Goal: Use online tool/utility: Utilize a website feature to perform a specific function

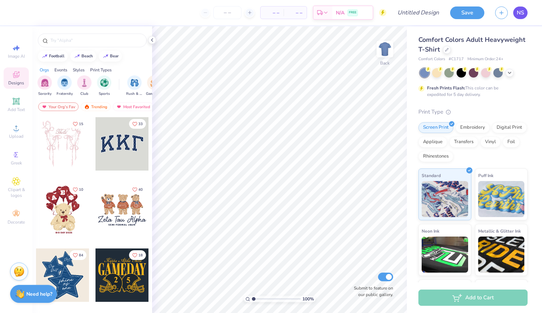
click at [526, 16] on link "NS" at bounding box center [520, 12] width 14 height 13
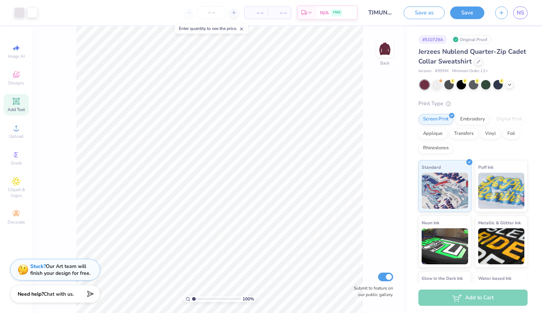
click at [12, 108] on span "Add Text" at bounding box center [16, 110] width 17 height 6
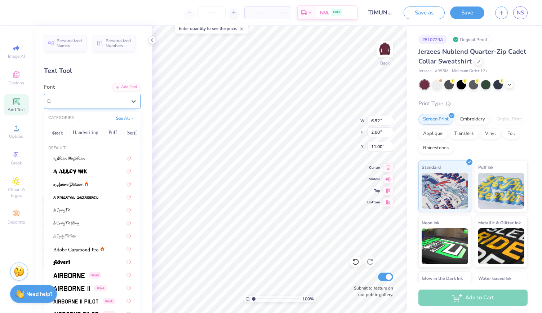
click at [106, 99] on div "Super Dream" at bounding box center [90, 101] width 76 height 11
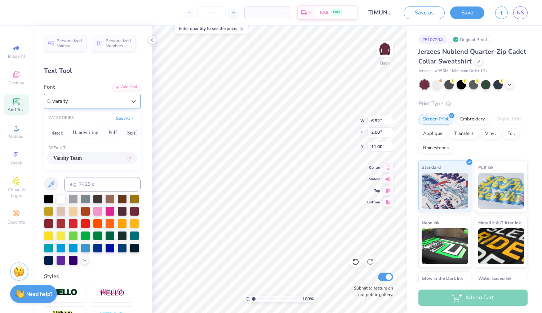
type input "varsity"
type input "6.87"
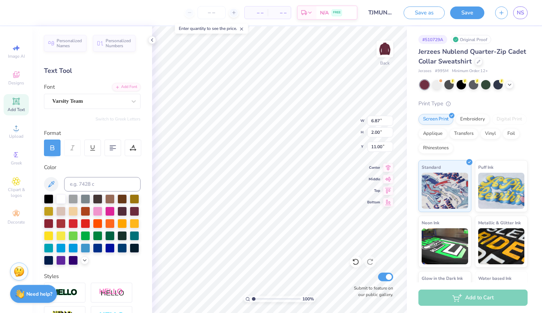
scroll to position [6, 1]
type textarea "T"
type textarea "TJMUN"
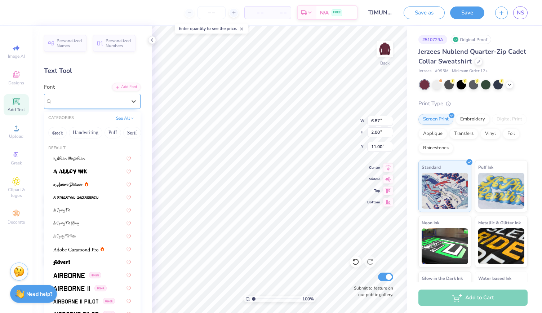
click at [87, 103] on div "Varsity Team" at bounding box center [90, 101] width 76 height 11
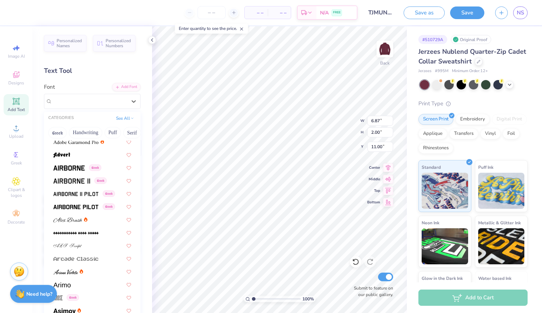
scroll to position [111, 0]
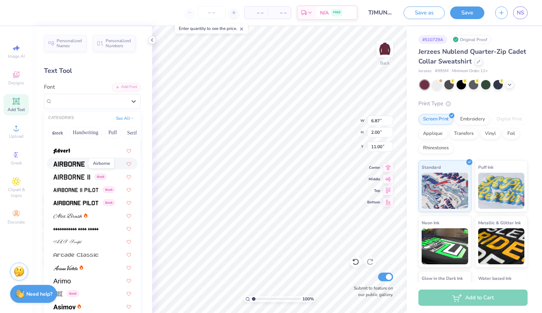
click at [83, 166] on img at bounding box center [68, 164] width 31 height 5
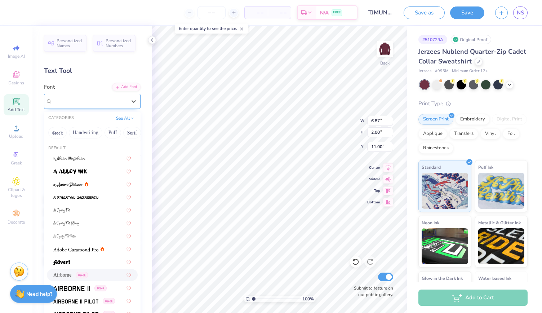
click at [74, 103] on div "Airborne Greek" at bounding box center [90, 101] width 76 height 11
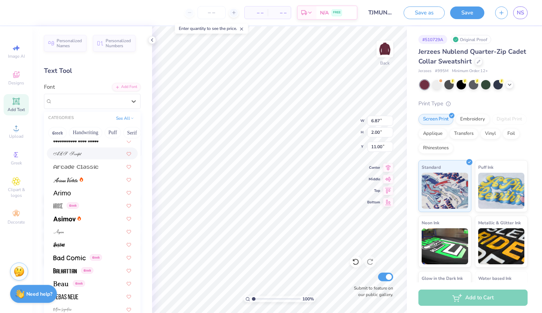
scroll to position [200, 0]
click at [75, 216] on img at bounding box center [64, 218] width 22 height 5
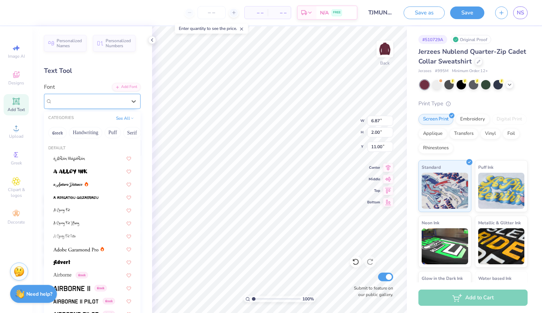
click at [80, 106] on div "[PERSON_NAME]" at bounding box center [90, 101] width 76 height 11
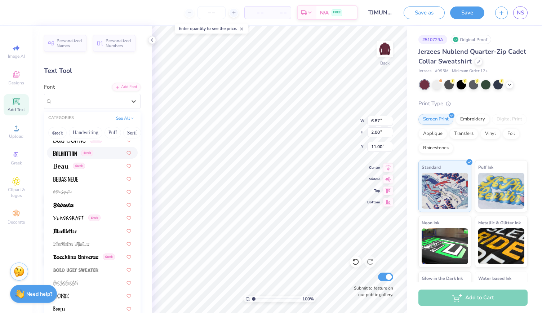
scroll to position [317, 0]
click at [83, 178] on div at bounding box center [92, 179] width 78 height 8
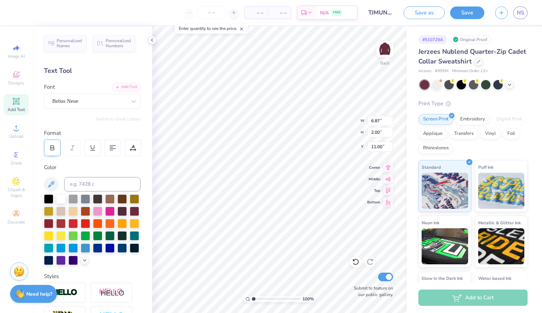
click at [49, 145] on icon at bounding box center [52, 148] width 6 height 6
type textarea "TJMUN 25-26"
type input "4.40"
type input "0.80"
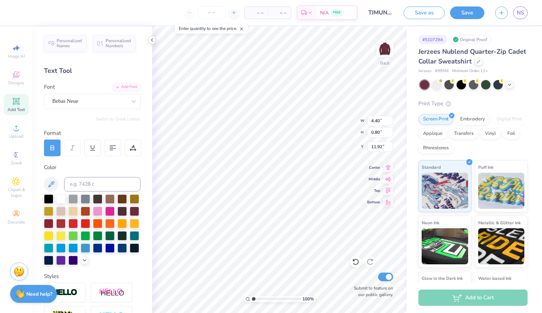
type input "8.04"
type input "8.07"
click at [58, 105] on div at bounding box center [89, 101] width 74 height 10
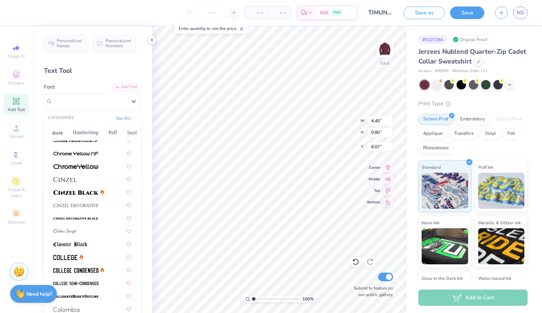
scroll to position [855, 0]
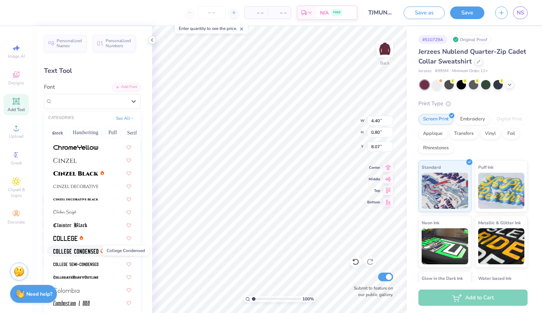
click at [70, 248] on span at bounding box center [75, 251] width 45 height 8
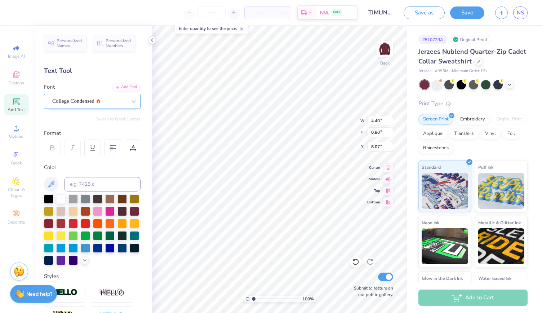
click at [69, 97] on div "College Condensed" at bounding box center [90, 101] width 76 height 11
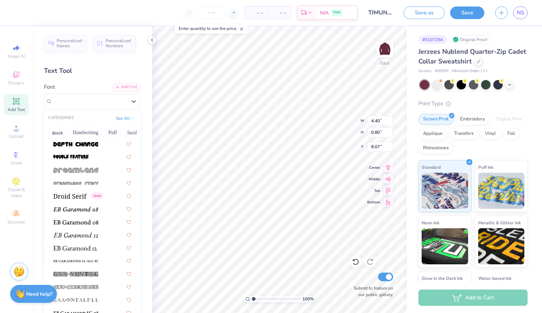
scroll to position [1262, 0]
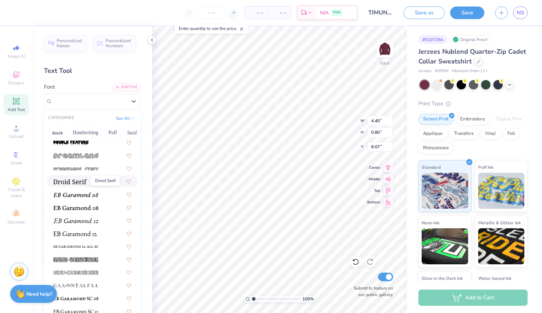
click at [78, 182] on img at bounding box center [70, 181] width 34 height 5
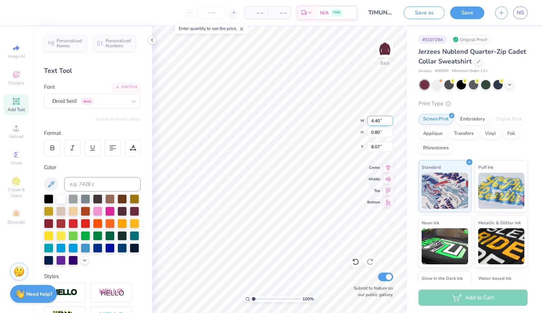
scroll to position [6, 3]
type input "4.93"
type input "0.78"
type input "8.04"
type input "8.08"
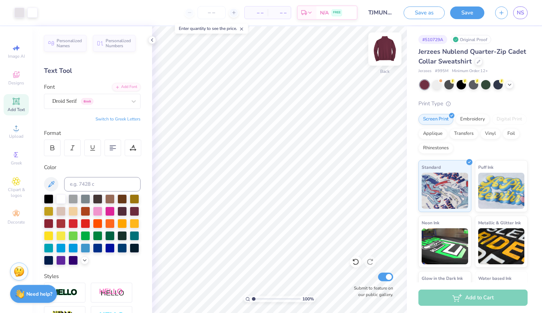
click at [379, 51] on img at bounding box center [385, 49] width 29 height 29
type input "7.54"
type input "1.19"
type input "11.31"
